Goal: Task Accomplishment & Management: Use online tool/utility

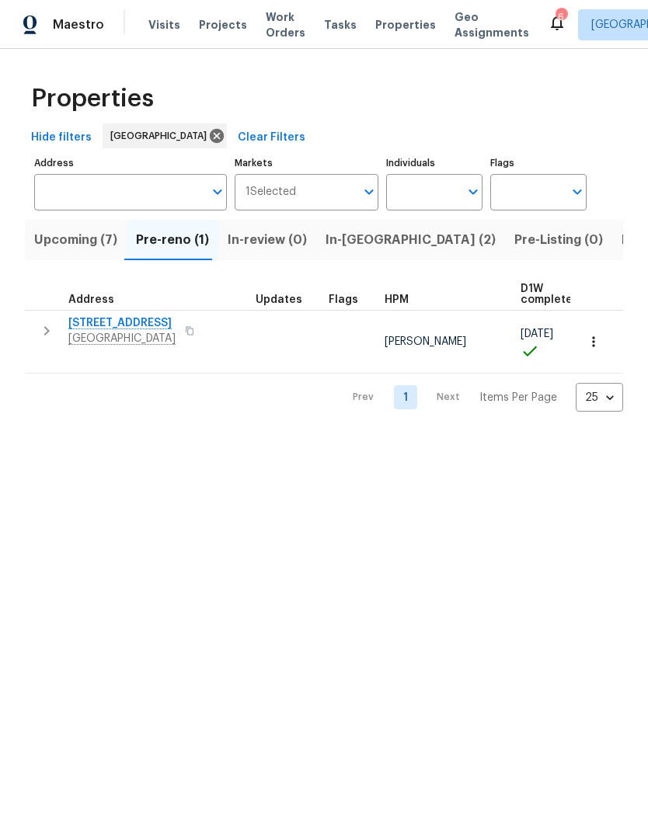
click at [395, 21] on span "Properties" at bounding box center [405, 25] width 61 height 16
click at [383, 25] on span "Properties" at bounding box center [405, 25] width 61 height 16
click at [353, 238] on span "In-[GEOGRAPHIC_DATA] (2)" at bounding box center [411, 240] width 170 height 22
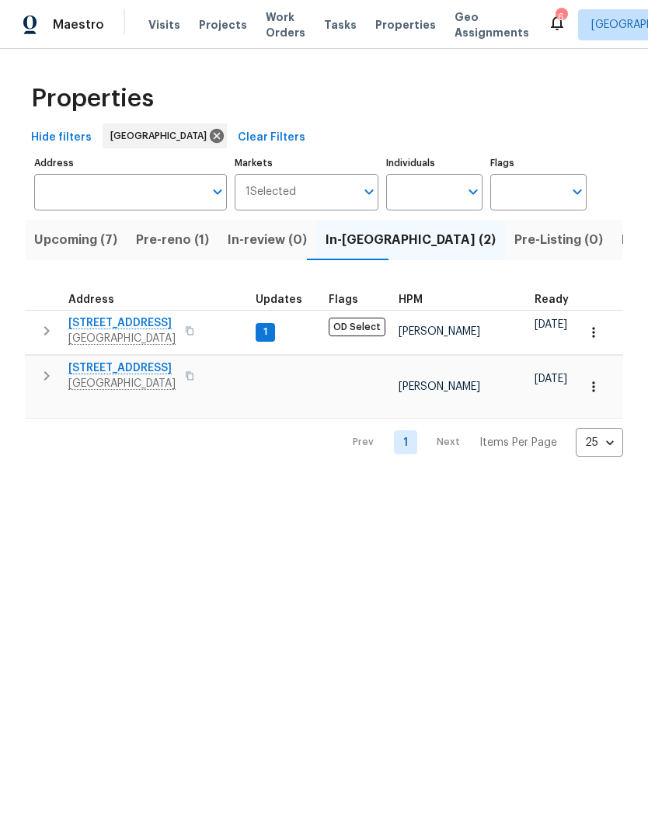
click at [190, 339] on button "button" at bounding box center [189, 331] width 19 height 22
click at [183, 337] on button "button" at bounding box center [189, 331] width 19 height 22
click at [85, 330] on span "[STREET_ADDRESS]" at bounding box center [121, 323] width 107 height 16
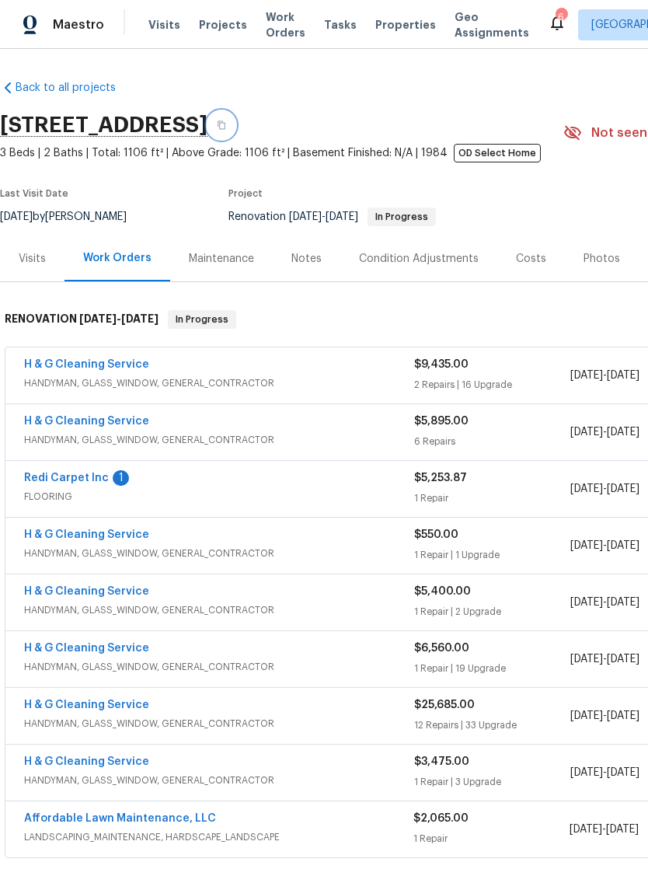
click at [235, 130] on button "button" at bounding box center [221, 125] width 28 height 28
click at [22, 263] on div "Visits" at bounding box center [32, 259] width 27 height 16
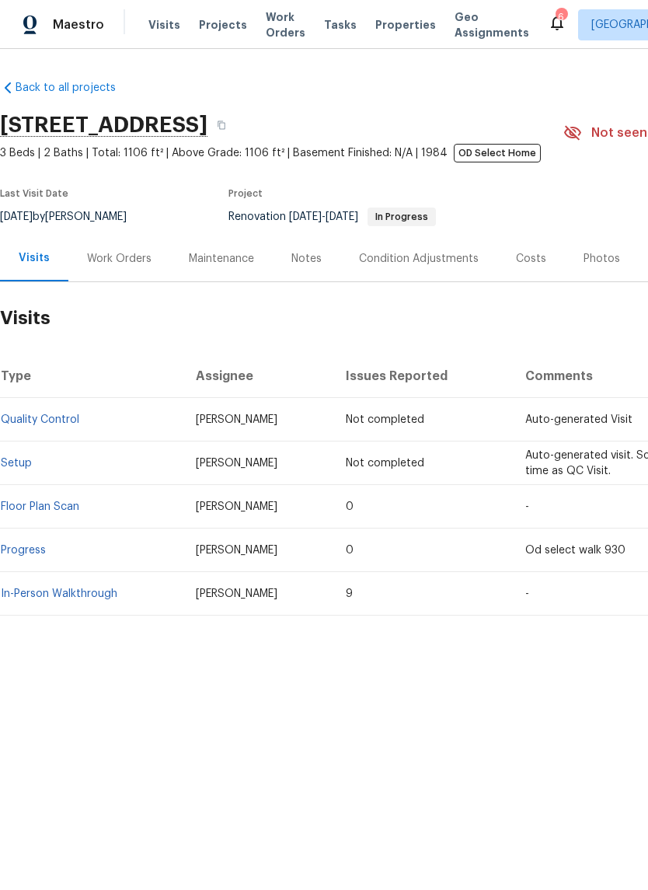
click at [15, 467] on link "Setup" at bounding box center [16, 463] width 31 height 11
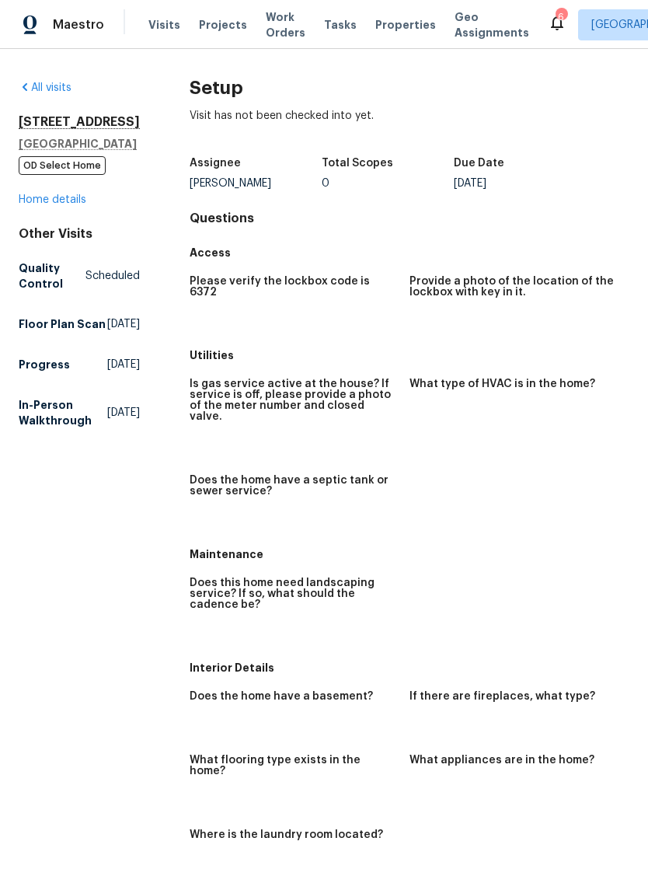
click at [33, 205] on link "Home details" at bounding box center [53, 199] width 68 height 11
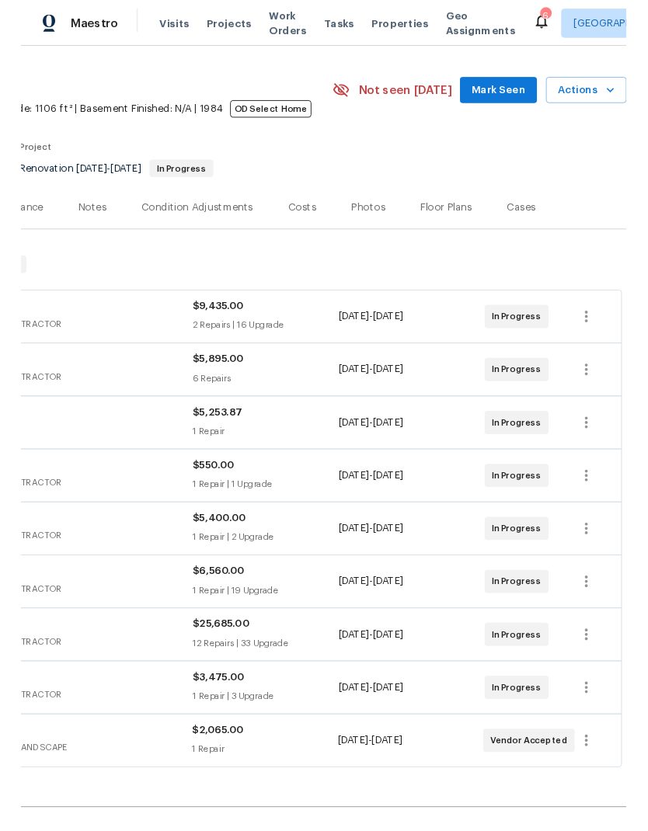
scroll to position [37, 230]
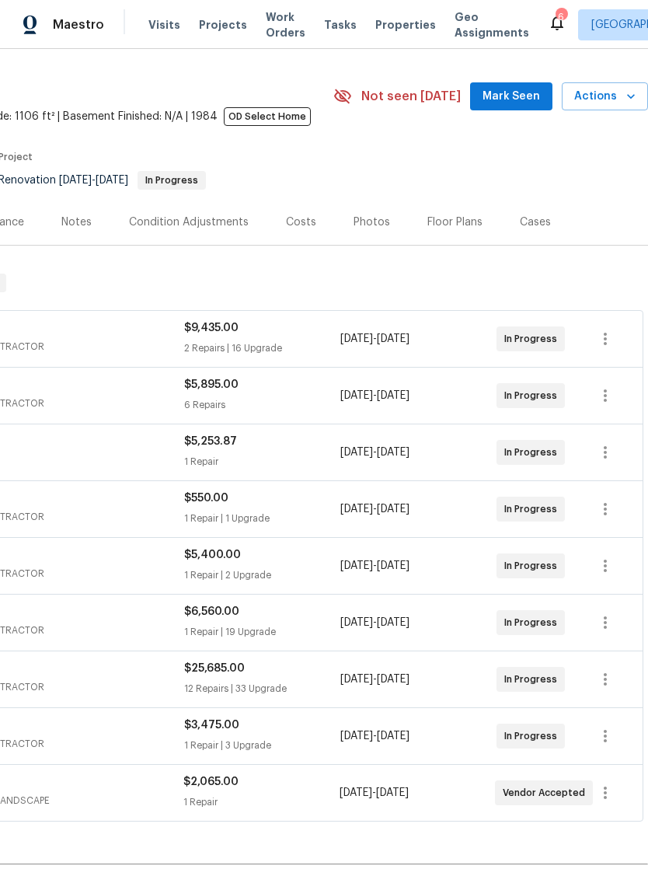
click at [615, 99] on span "Actions" at bounding box center [604, 96] width 61 height 19
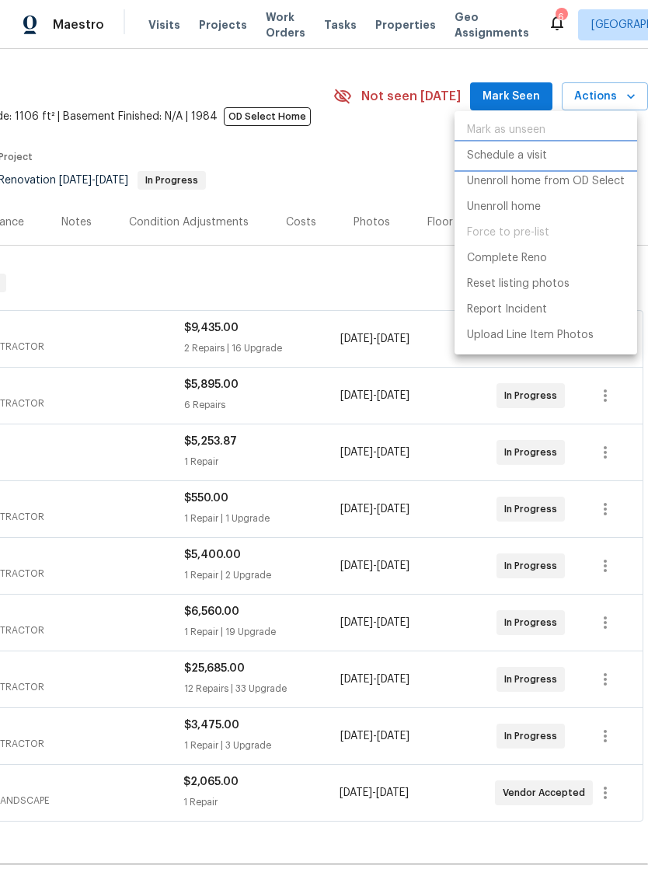
click at [534, 158] on p "Schedule a visit" at bounding box center [507, 156] width 80 height 16
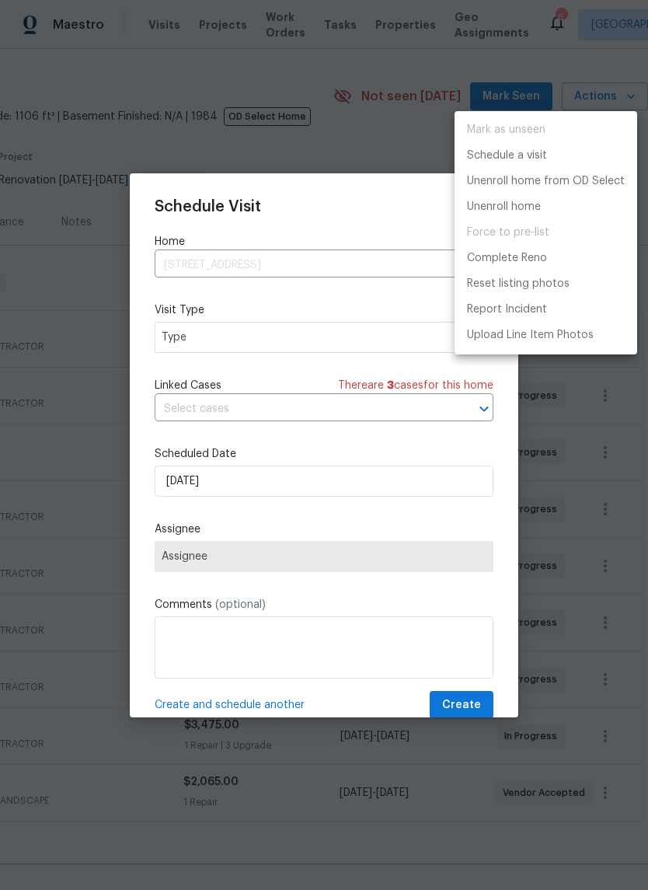
click at [176, 343] on div at bounding box center [324, 445] width 648 height 890
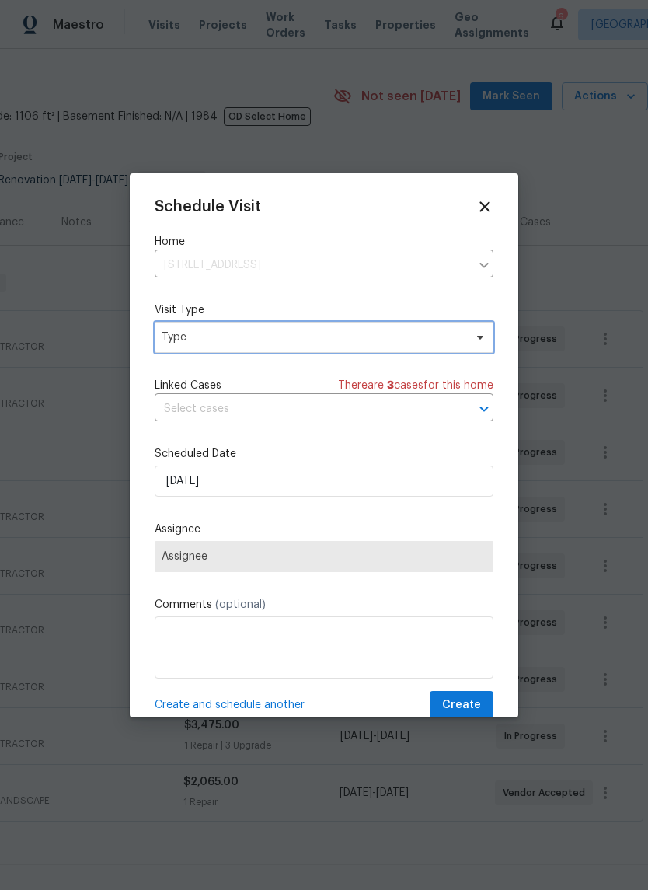
click at [186, 349] on span "Type" at bounding box center [324, 337] width 339 height 31
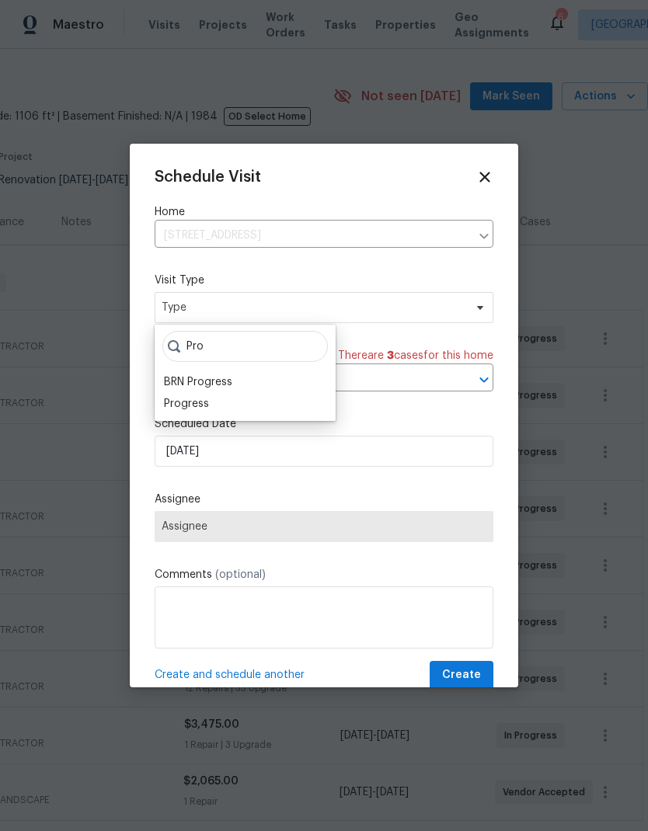
type input "Pro"
click at [168, 405] on div "Progress" at bounding box center [186, 404] width 45 height 16
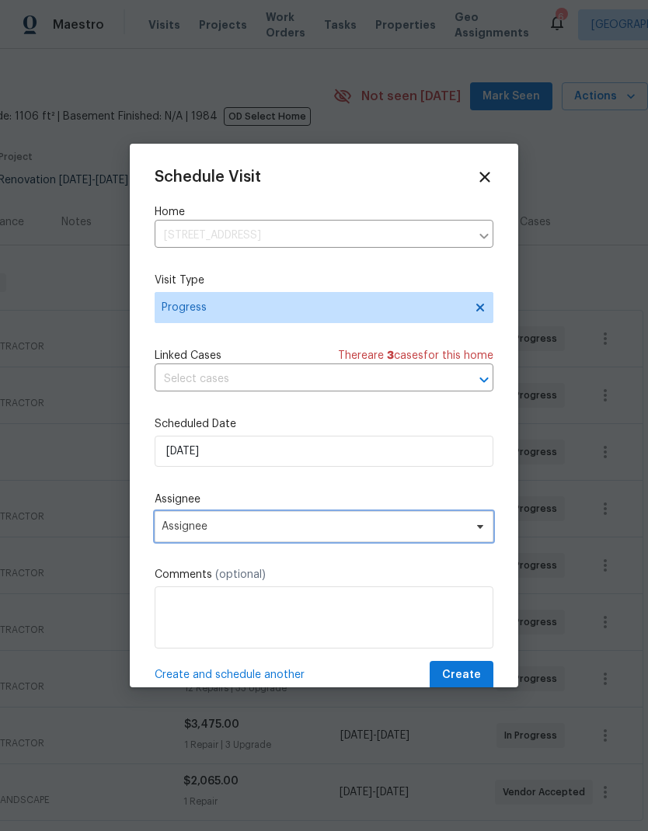
click at [168, 531] on span "Assignee" at bounding box center [314, 527] width 305 height 12
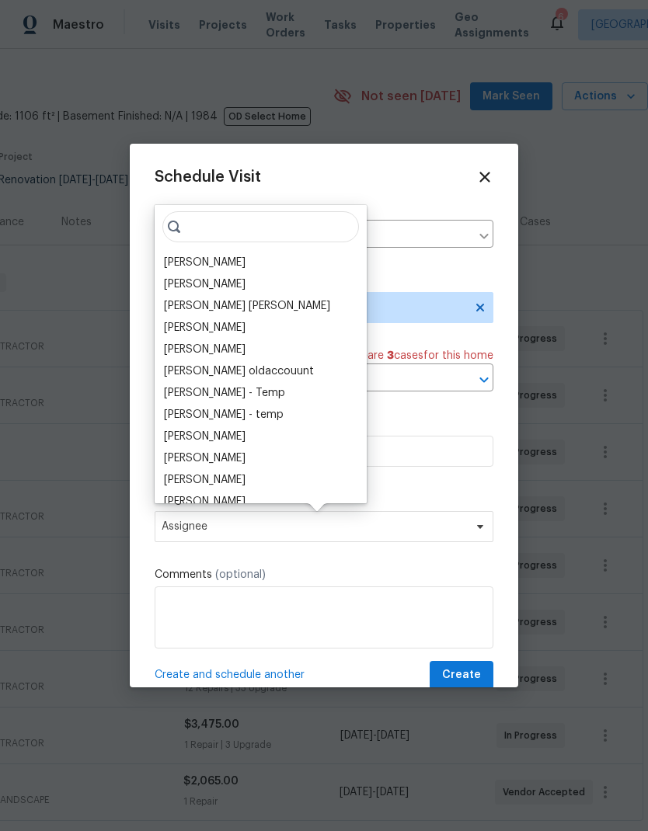
click at [177, 259] on div "[PERSON_NAME]" at bounding box center [205, 263] width 82 height 16
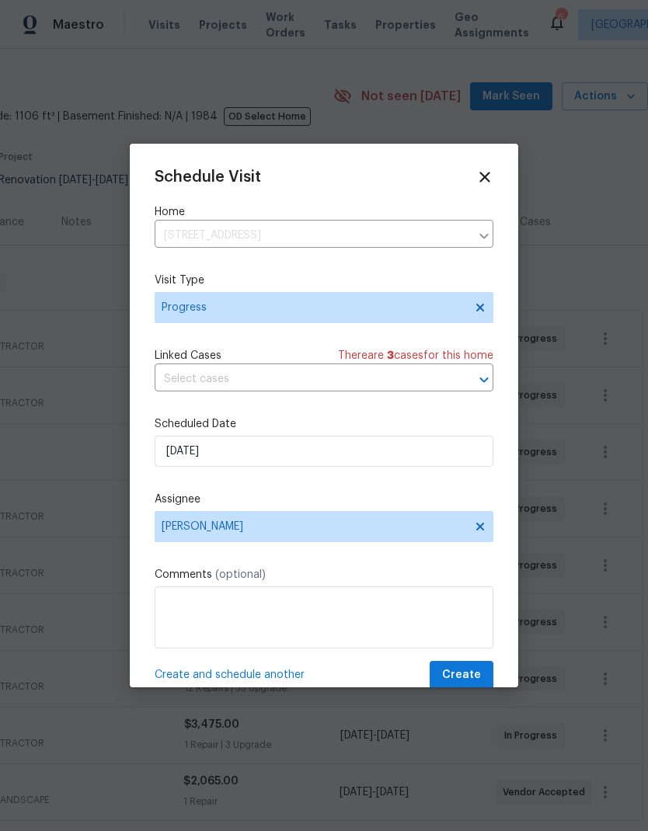
click at [467, 677] on span "Create" at bounding box center [461, 675] width 39 height 19
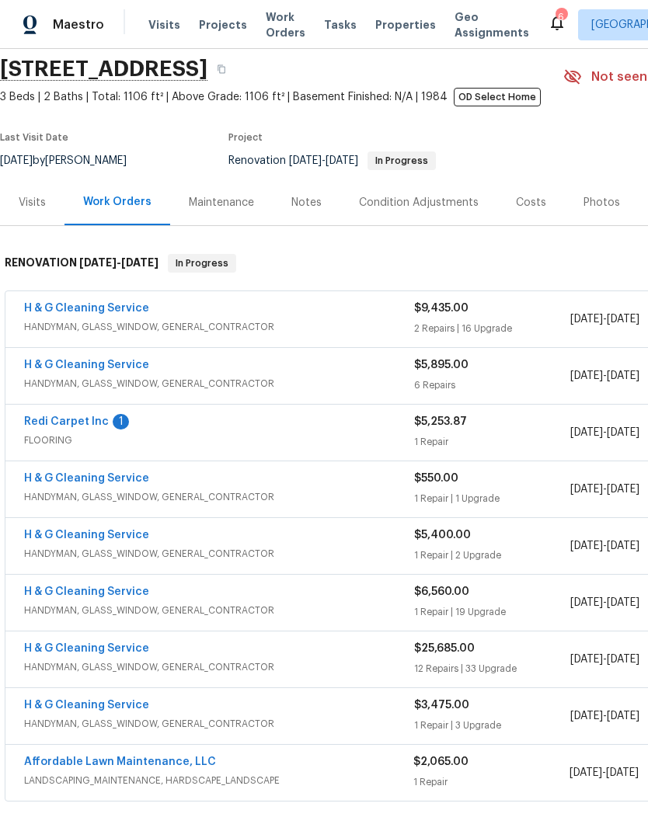
scroll to position [57, 0]
